Goal: Navigation & Orientation: Understand site structure

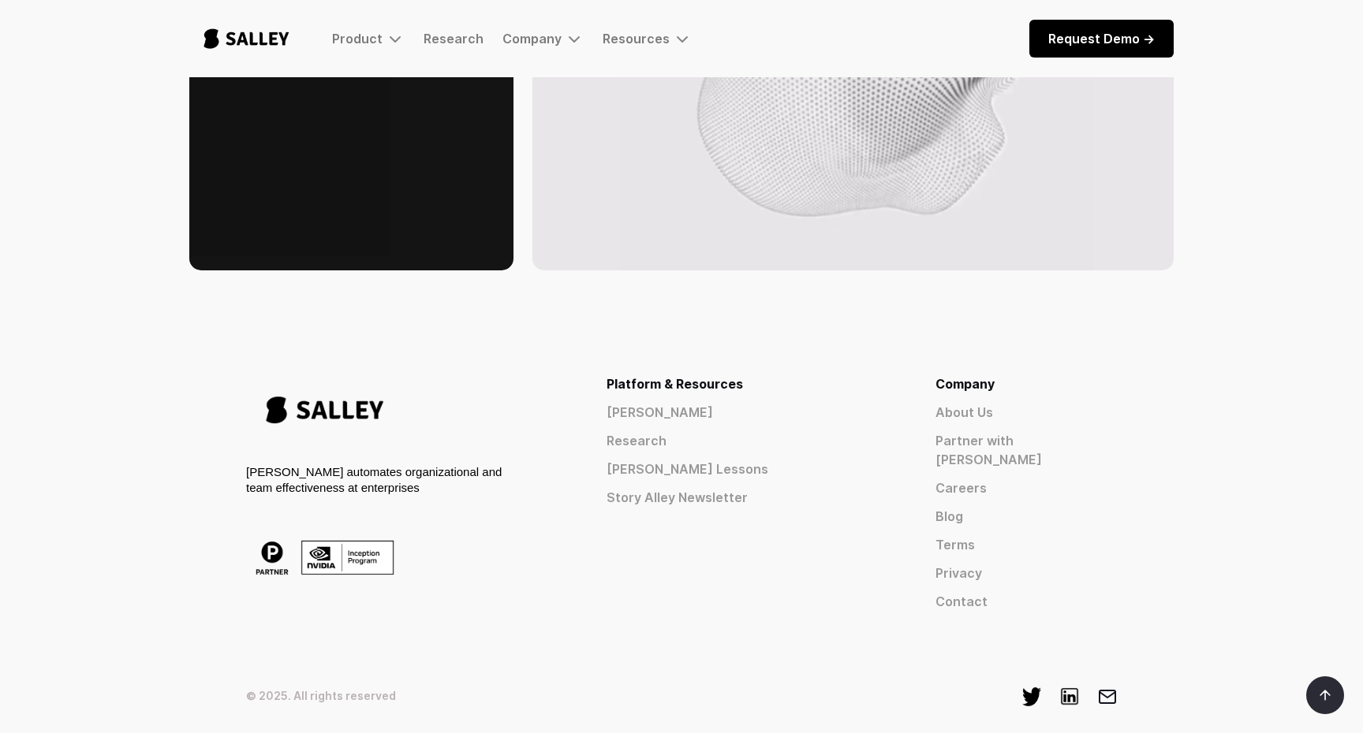
scroll to position [2543, 0]
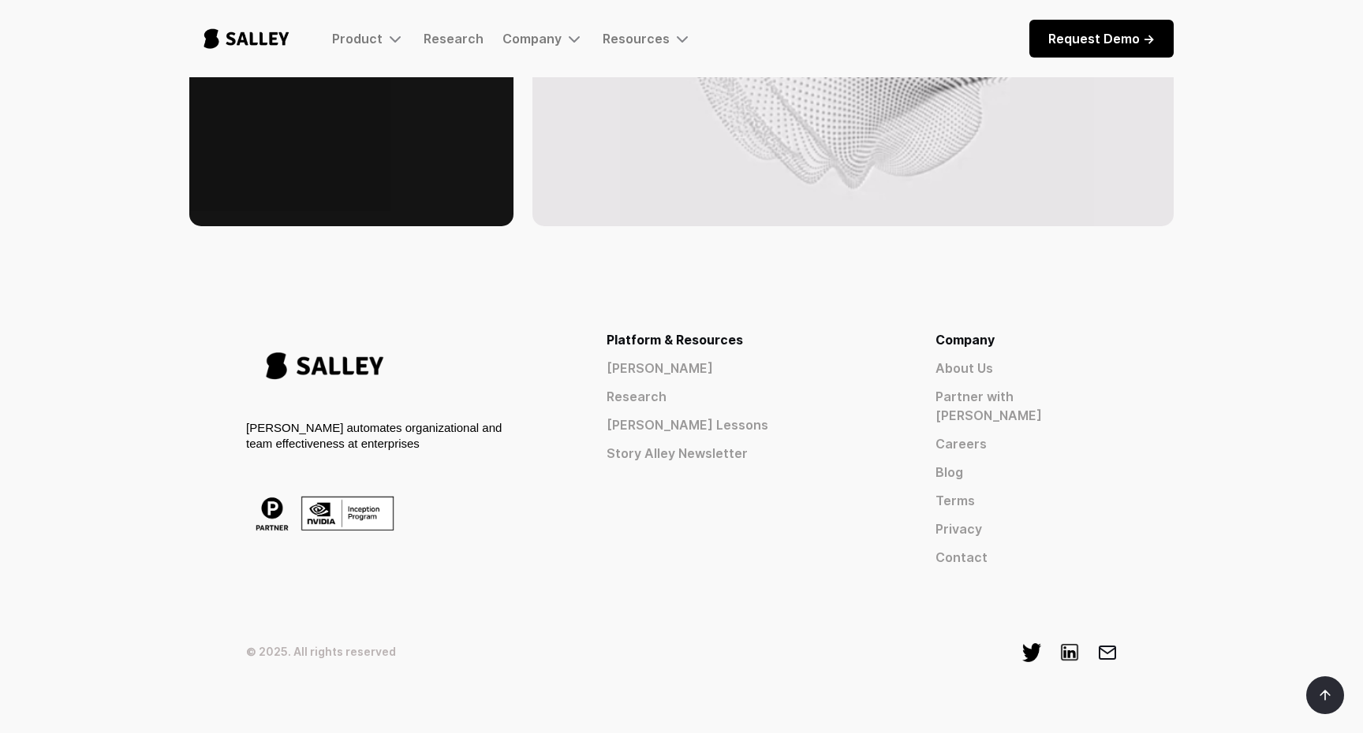
click at [365, 422] on div "[PERSON_NAME] automates organizational and team effectiveness at enterprises" at bounding box center [375, 436] width 259 height 32
click at [449, 420] on div "[PERSON_NAME] automates organizational and team effectiveness at enterprises" at bounding box center [375, 436] width 259 height 32
click at [1036, 359] on link "About Us" at bounding box center [1025, 368] width 181 height 19
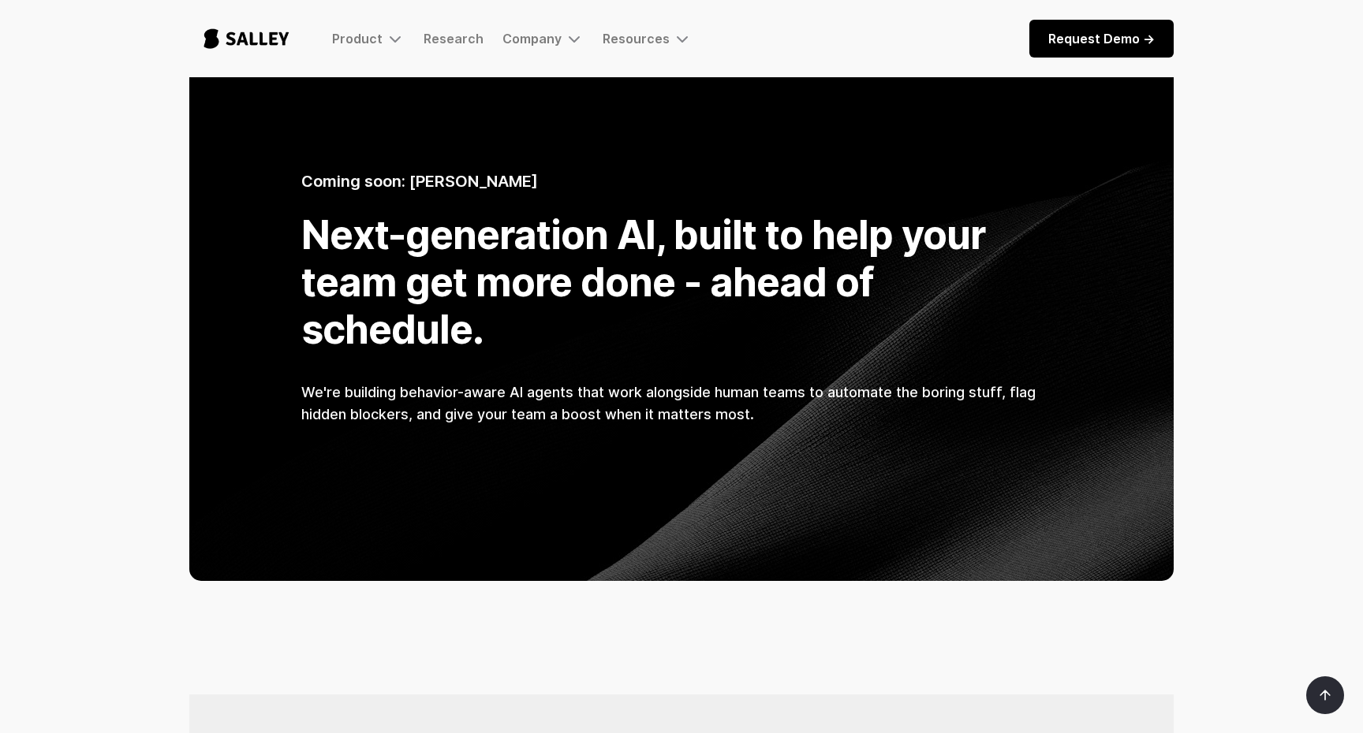
scroll to position [1004, 0]
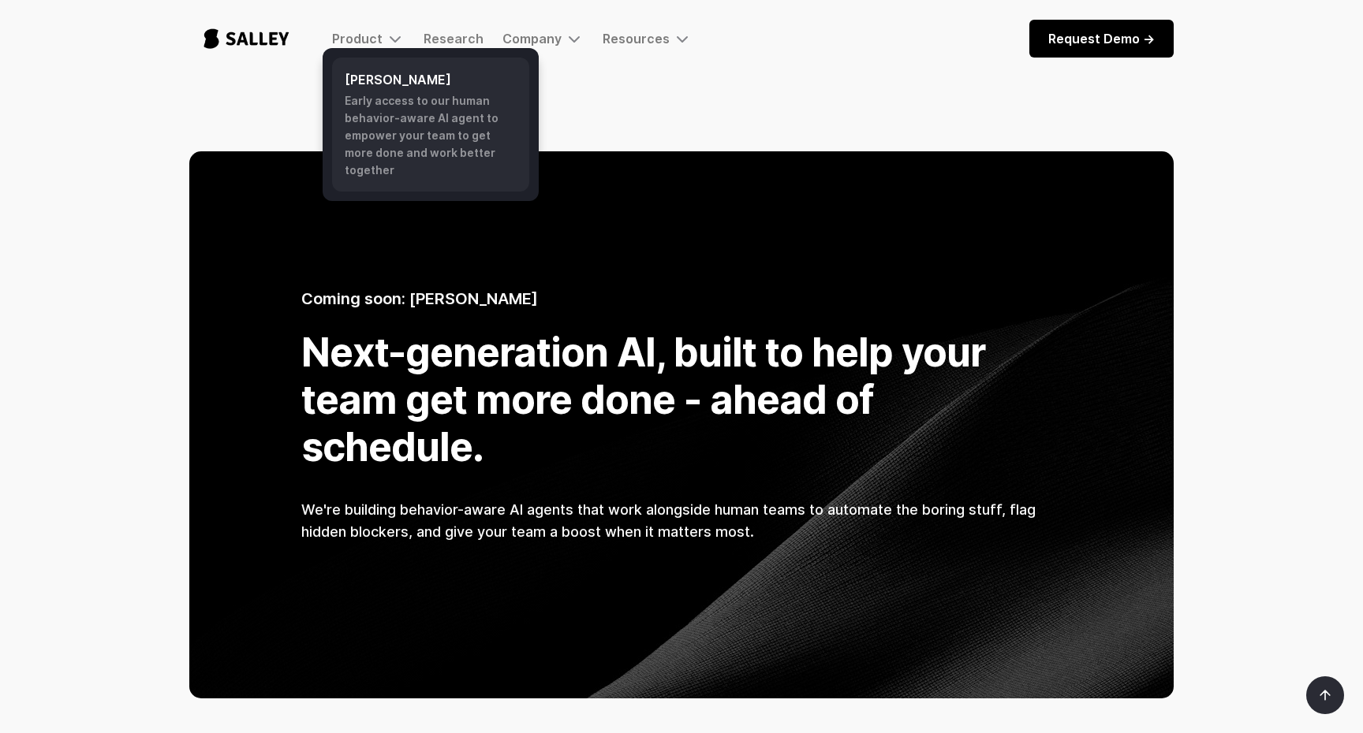
click at [377, 97] on div "Early access to our human behavior-aware AI agent to empower your team to get m…" at bounding box center [431, 135] width 172 height 87
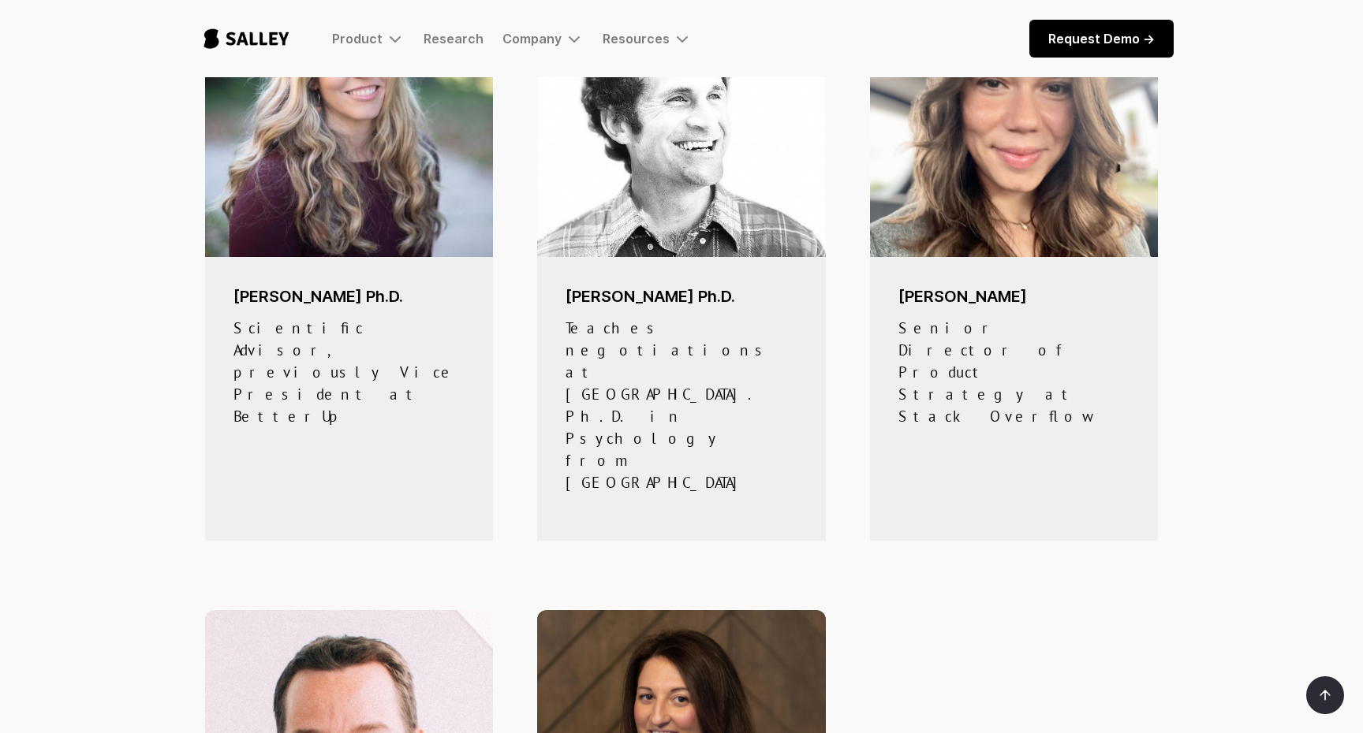
scroll to position [1084, 0]
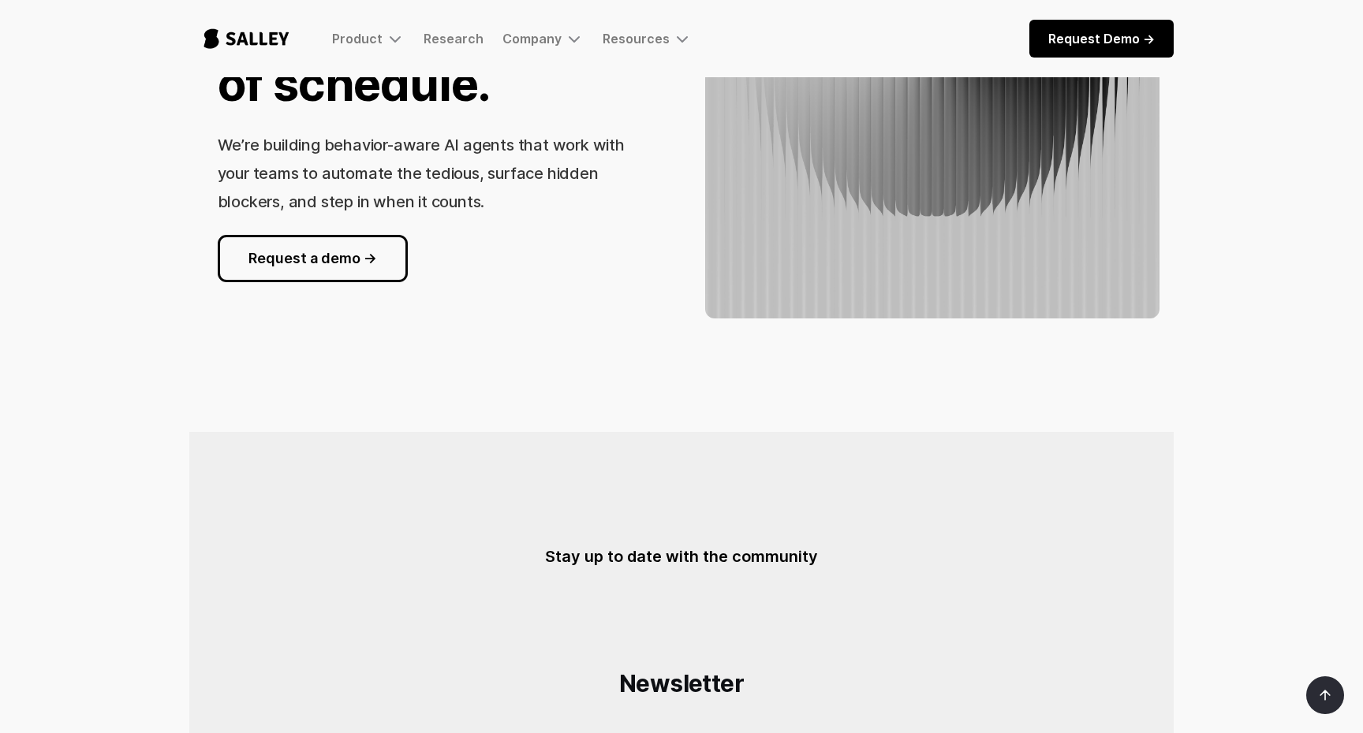
scroll to position [845, 0]
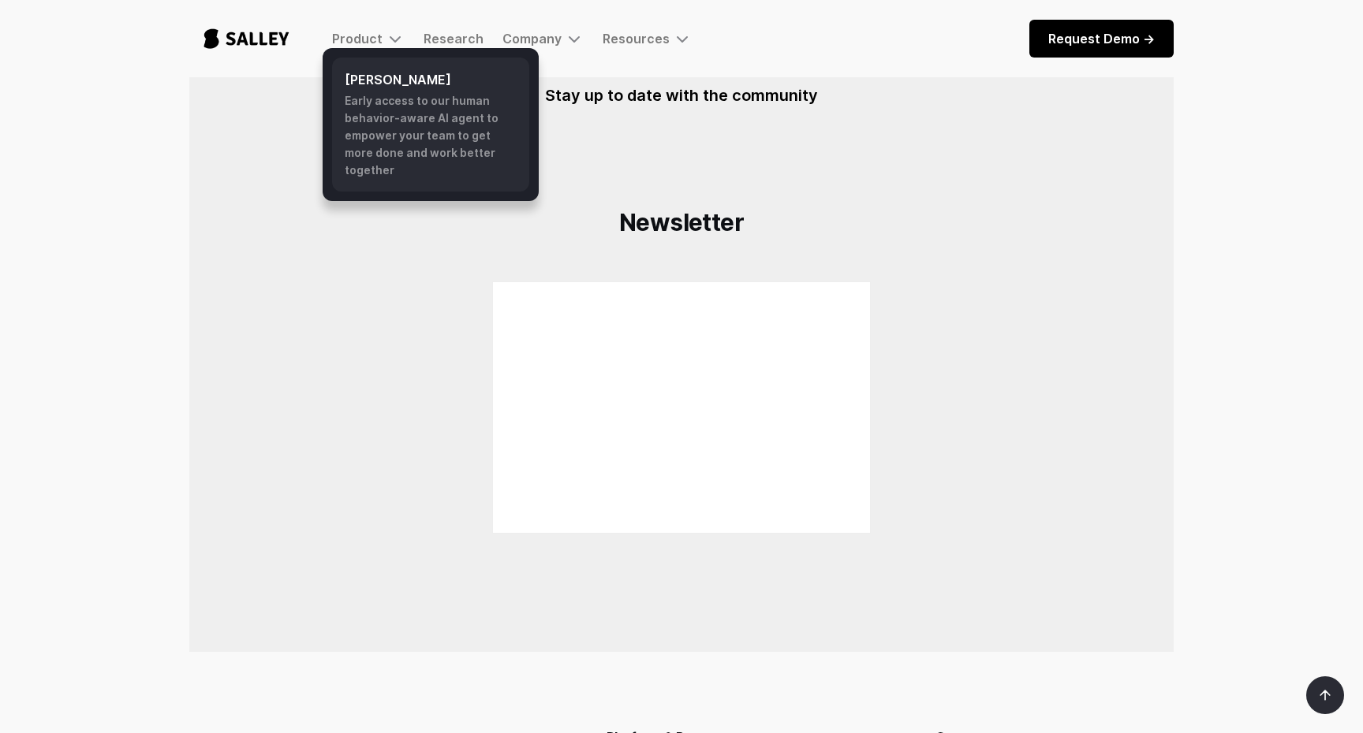
click at [373, 118] on div "Early access to our human behavior-aware AI agent to empower your team to get m…" at bounding box center [431, 135] width 172 height 87
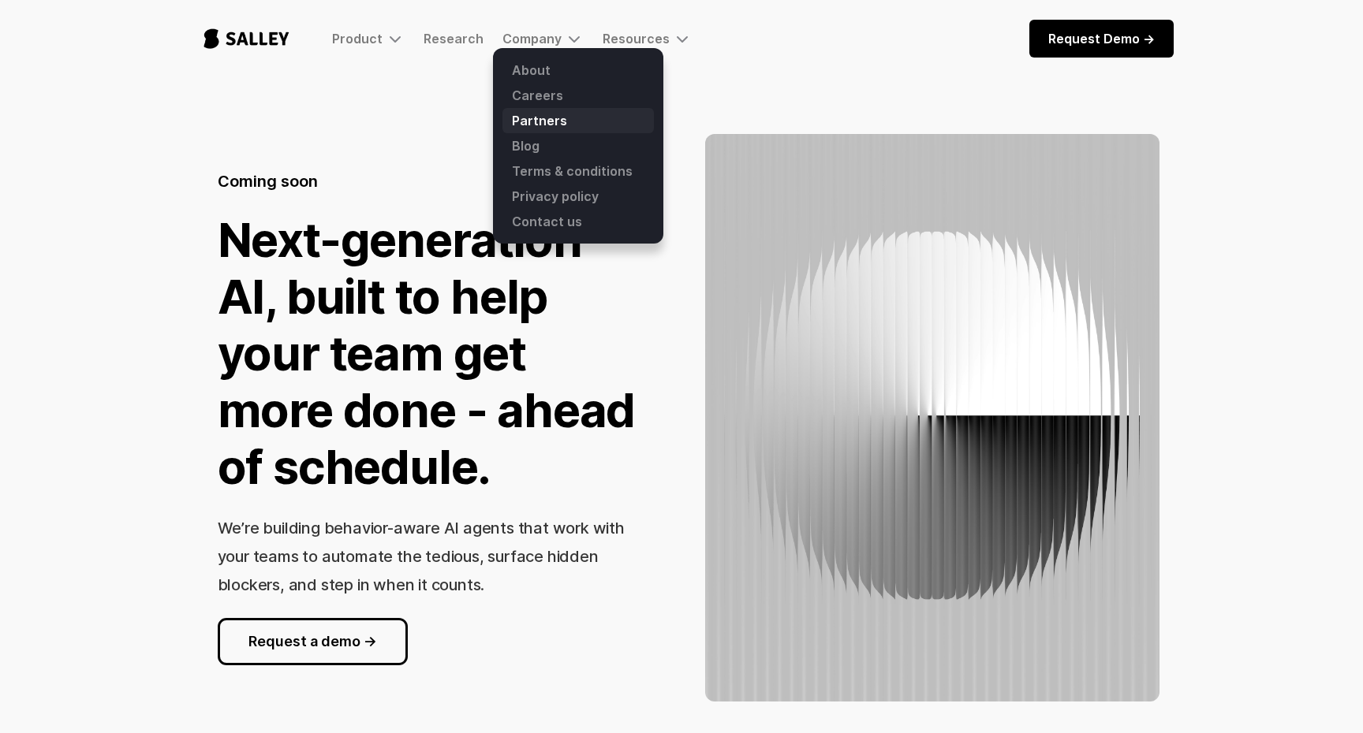
click at [539, 125] on link "Partners" at bounding box center [577, 120] width 151 height 25
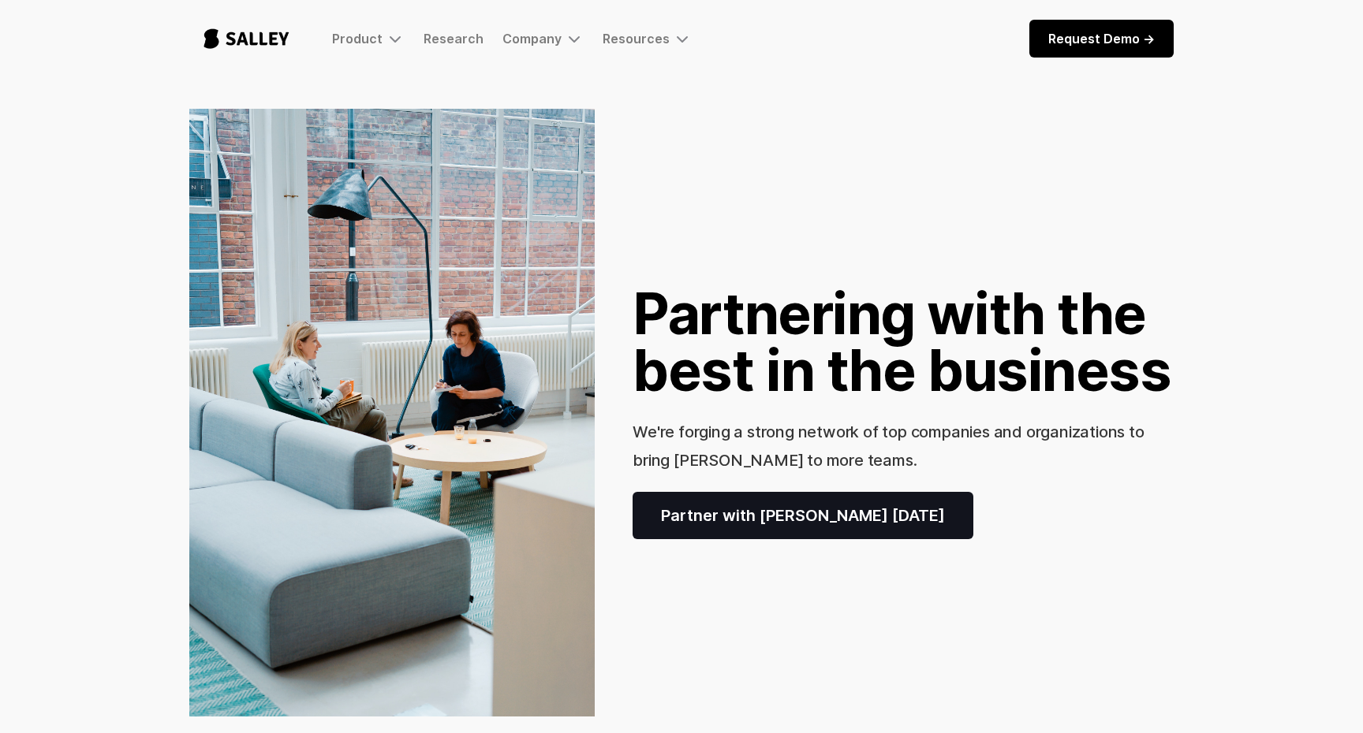
click at [266, 39] on img "home" at bounding box center [246, 39] width 114 height 52
